Goal: Task Accomplishment & Management: Complete application form

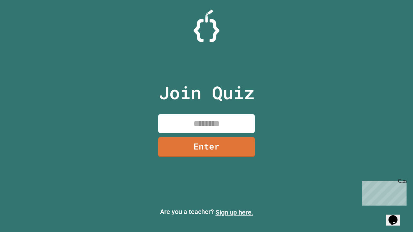
click at [234, 213] on link "Sign up here." at bounding box center [234, 213] width 38 height 8
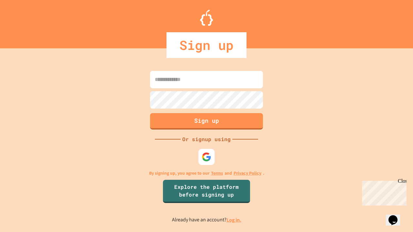
click at [234, 220] on link "Log in." at bounding box center [233, 220] width 15 height 7
